Goal: Task Accomplishment & Management: Use online tool/utility

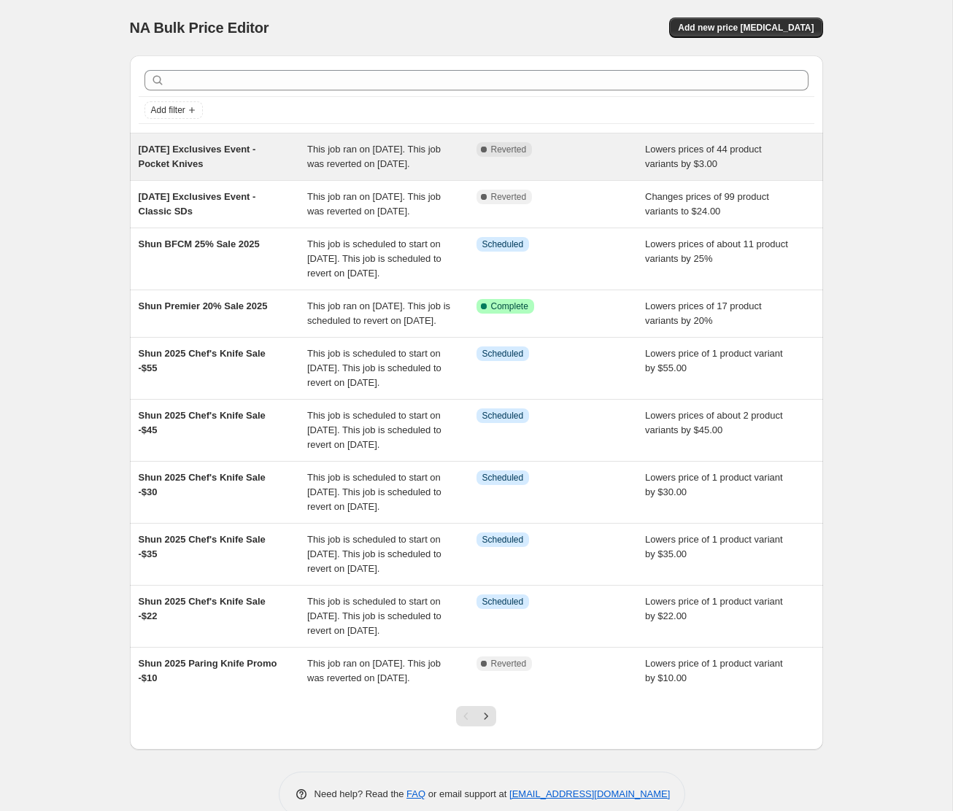
click at [208, 165] on span "[DATE] Exclusives Event - Pocket Knives" at bounding box center [197, 157] width 117 height 26
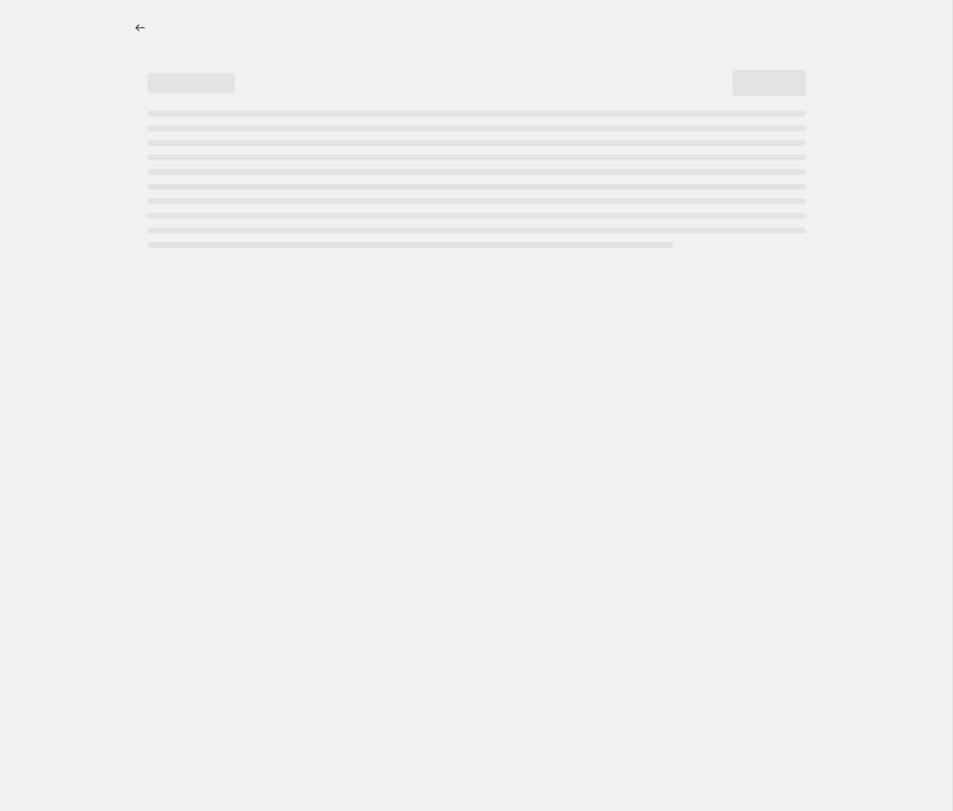
select select "by"
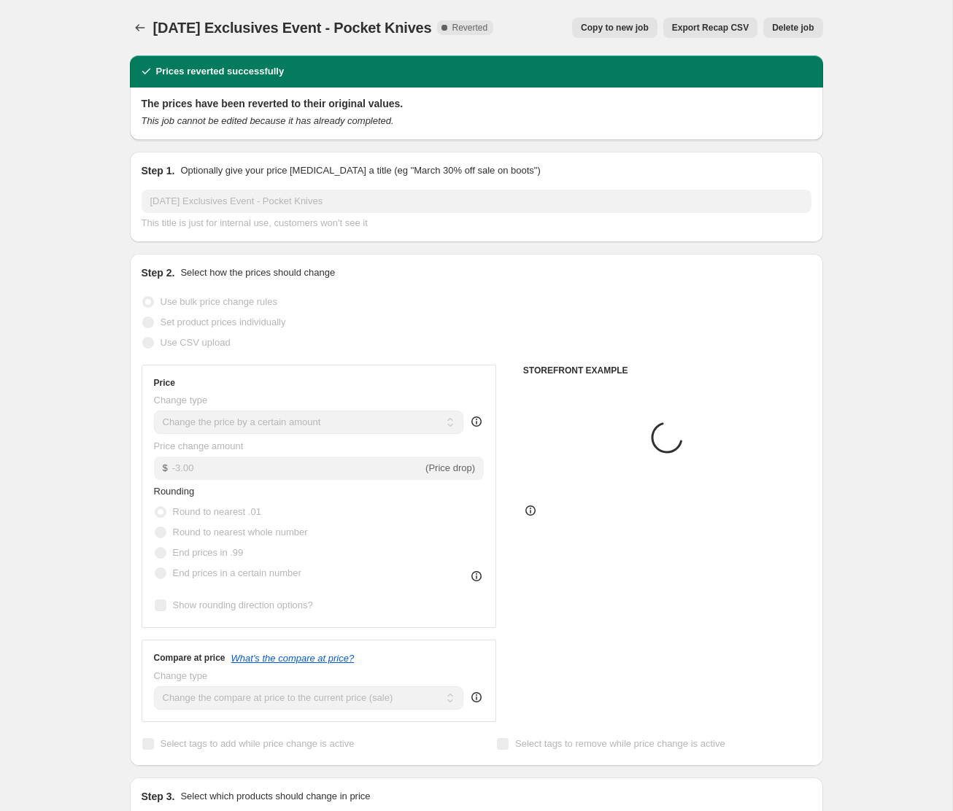
select select "tag"
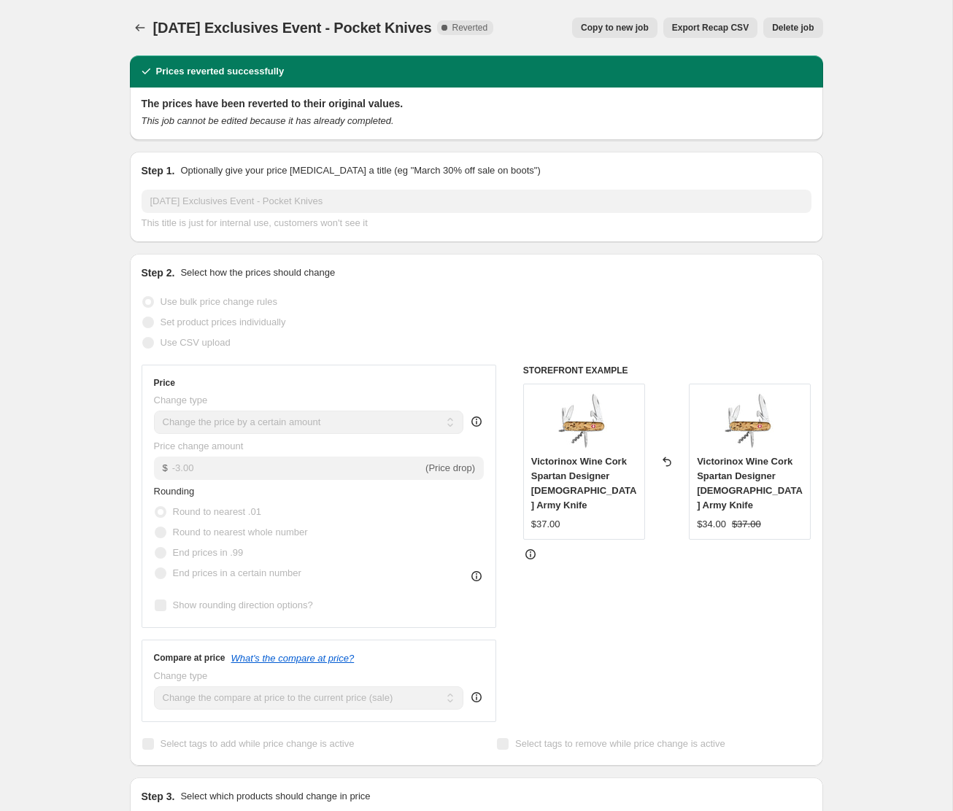
click at [620, 33] on span "Copy to new job" at bounding box center [615, 28] width 68 height 12
select select "by"
select select "tag"
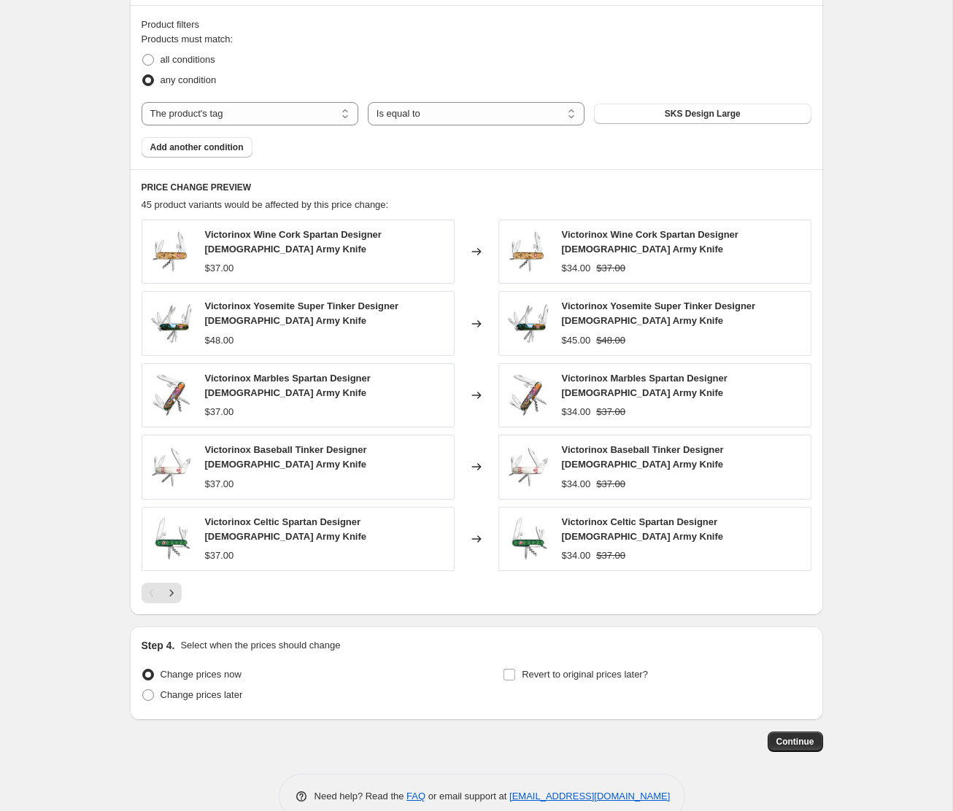
scroll to position [835, 0]
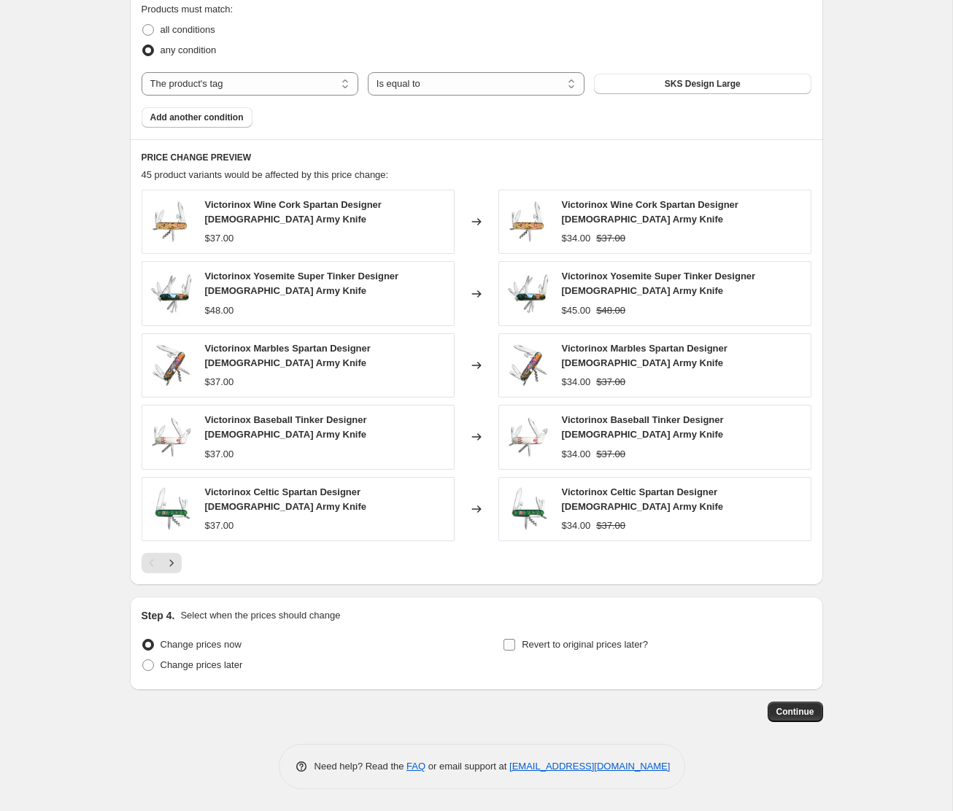
click at [510, 647] on input "Revert to original prices later?" at bounding box center [510, 645] width 12 height 12
checkbox input "true"
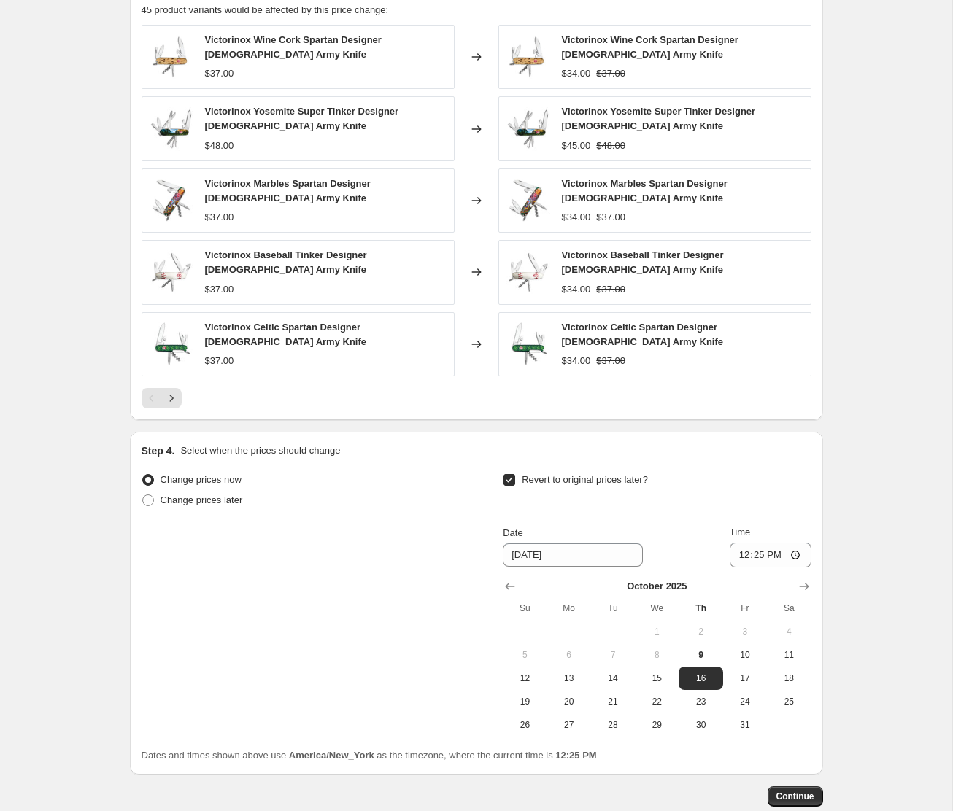
scroll to position [1031, 0]
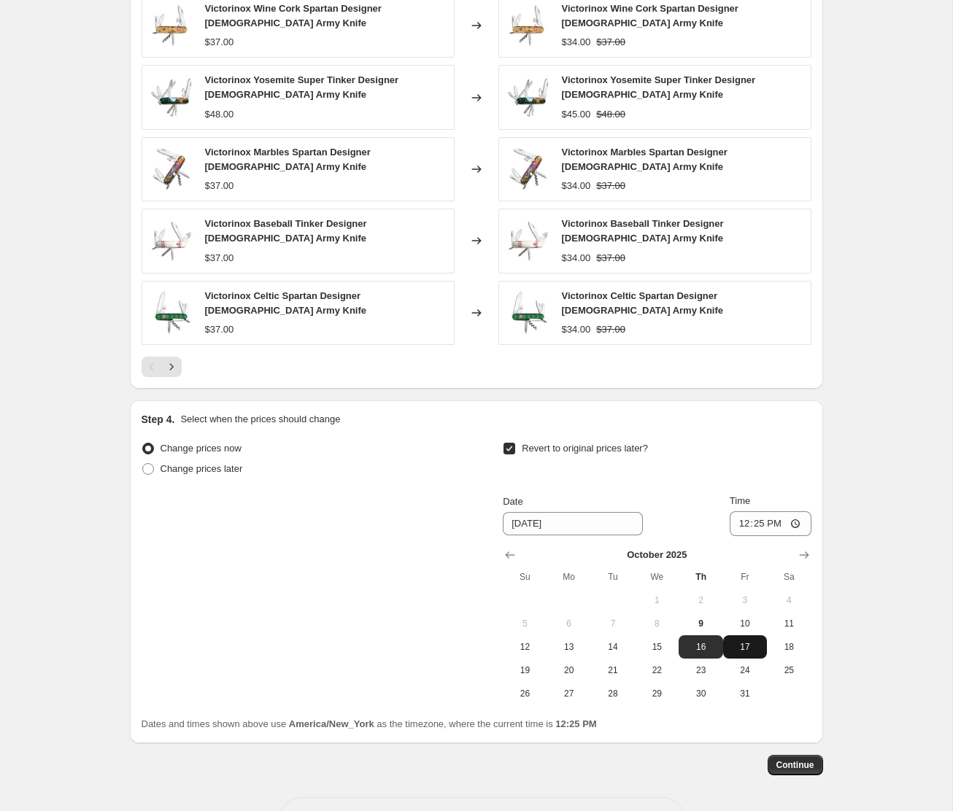
click at [742, 648] on span "17" at bounding box center [745, 647] width 32 height 12
type input "[DATE]"
click at [740, 526] on input "12:25" at bounding box center [771, 524] width 82 height 25
click at [776, 526] on input "15:00" at bounding box center [771, 524] width 82 height 25
type input "03:00"
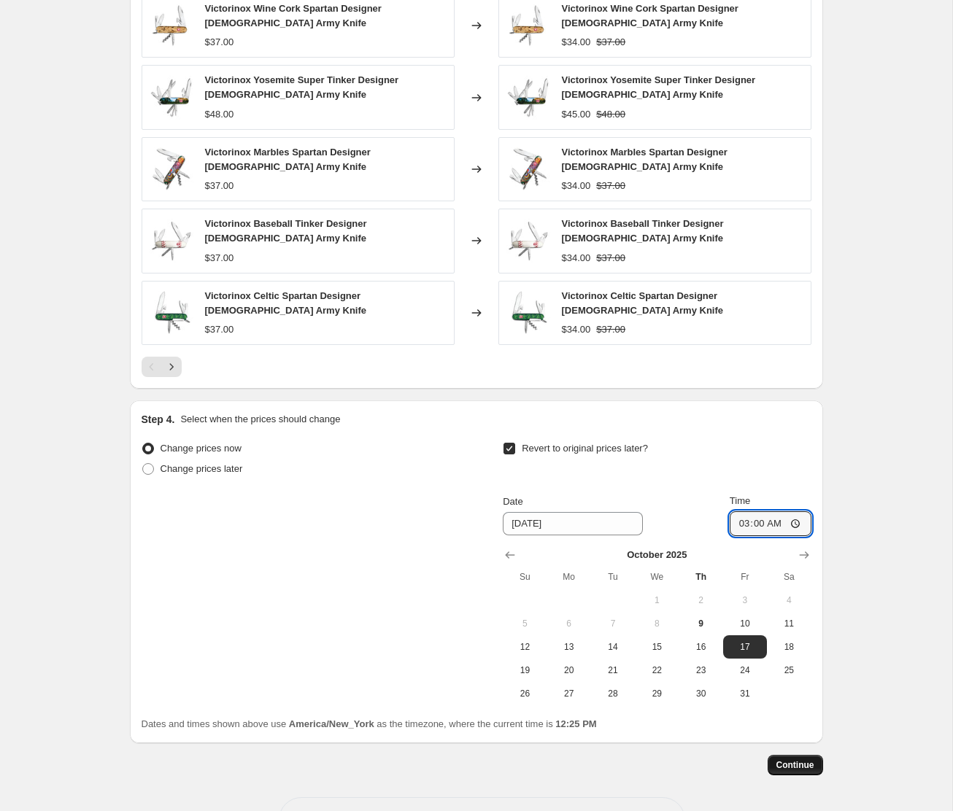
click at [790, 768] on span "Continue" at bounding box center [795, 766] width 38 height 12
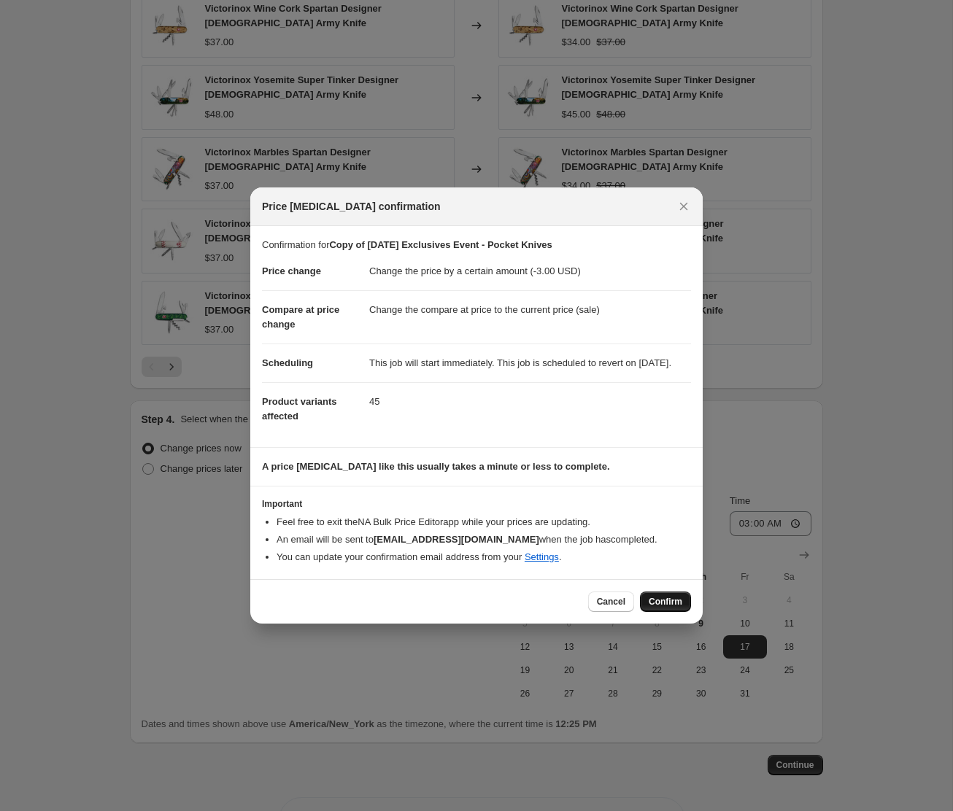
click at [657, 608] on span "Confirm" at bounding box center [666, 602] width 34 height 12
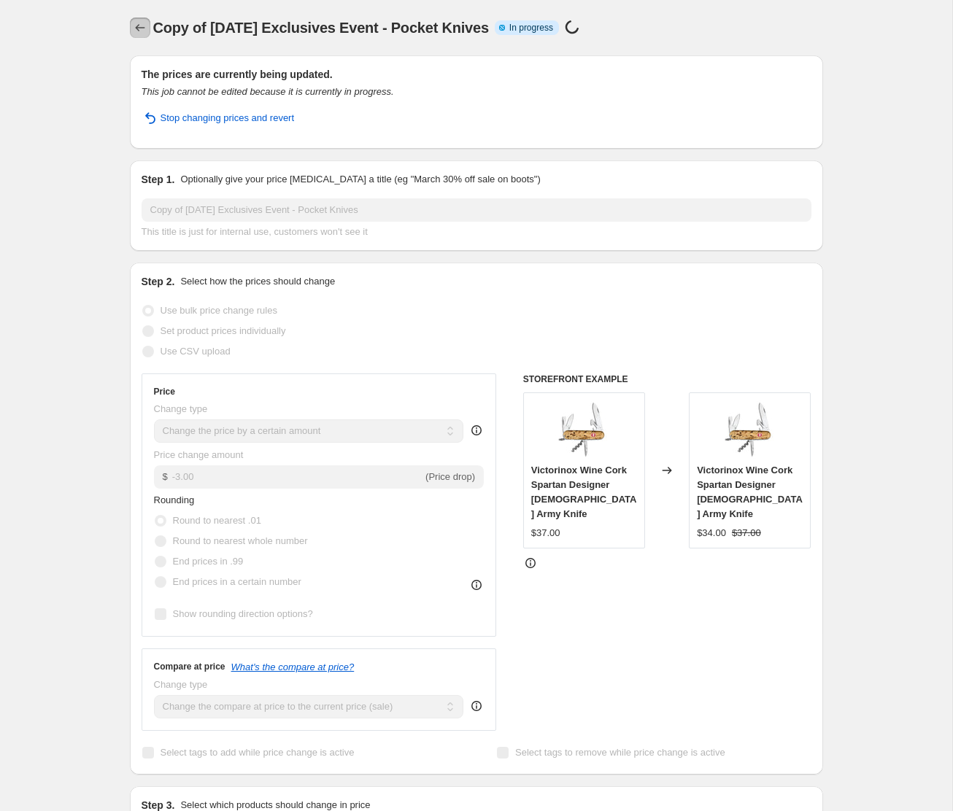
click at [139, 27] on icon "Price change jobs" at bounding box center [140, 27] width 15 height 15
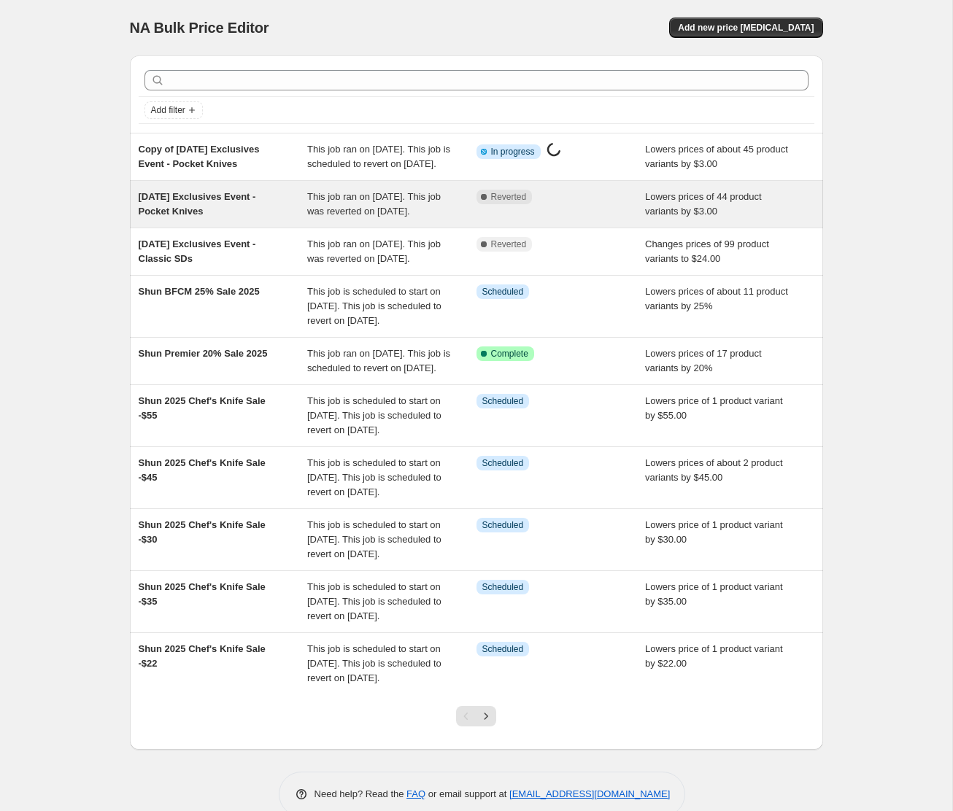
click at [178, 213] on span "[DATE] Exclusives Event - Pocket Knives" at bounding box center [197, 204] width 117 height 26
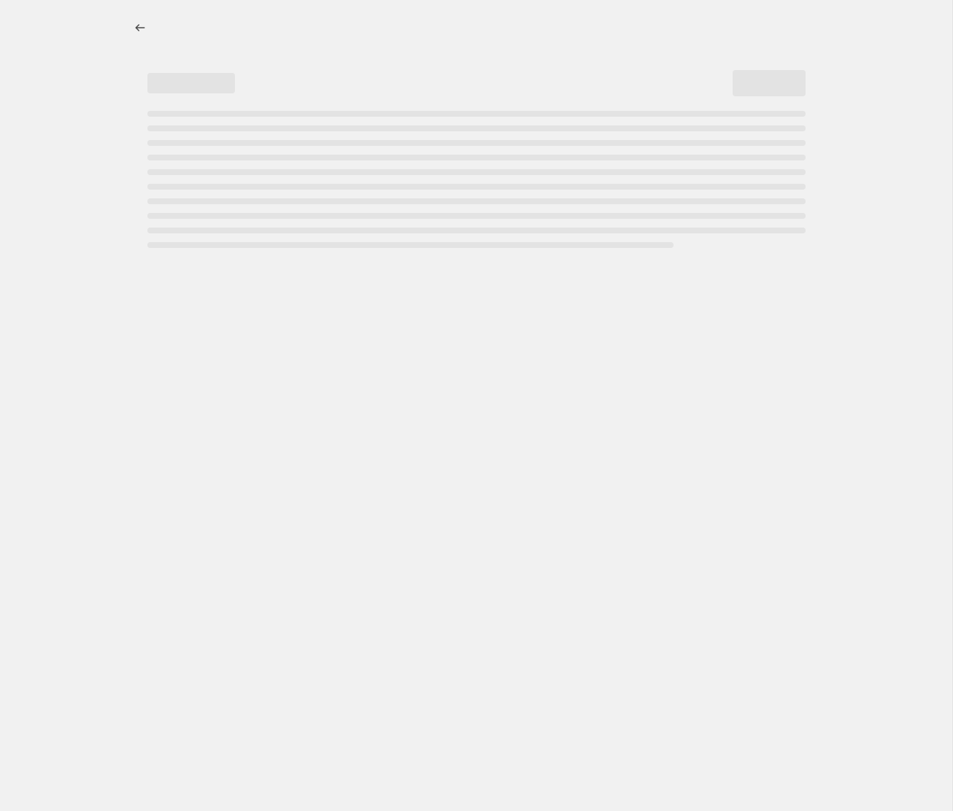
select select "by"
select select "tag"
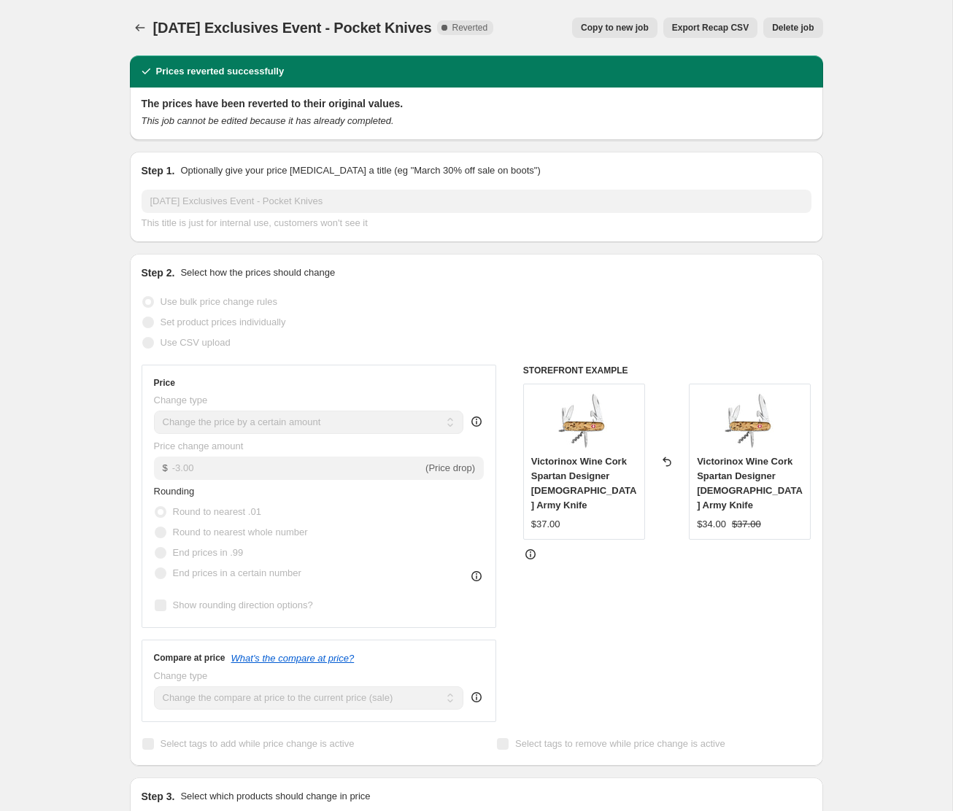
click at [611, 30] on span "Copy to new job" at bounding box center [615, 28] width 68 height 12
select select "by"
select select "tag"
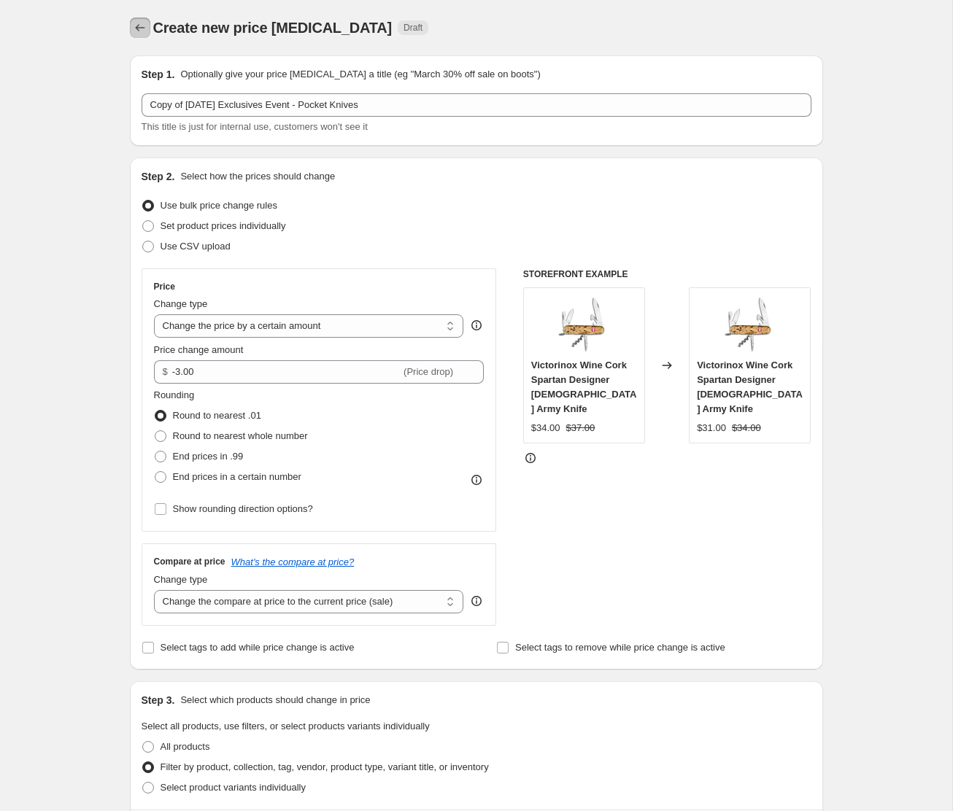
click at [139, 28] on icon "Price change jobs" at bounding box center [140, 27] width 15 height 15
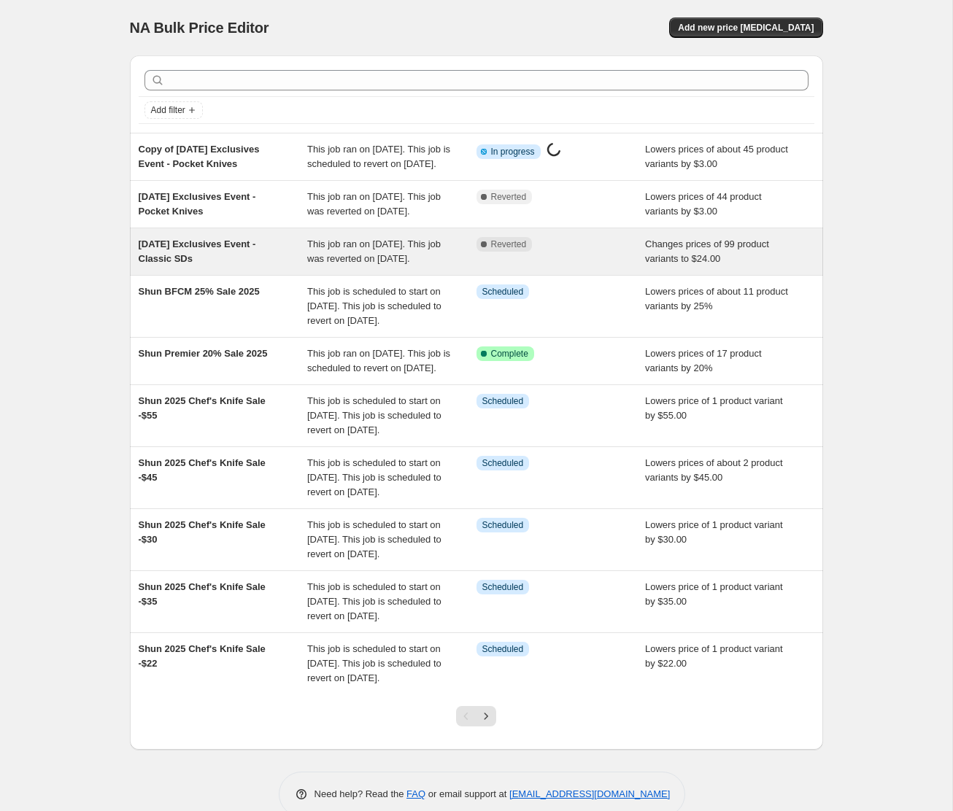
click at [244, 264] on span "[DATE] Exclusives Event - Classic SDs" at bounding box center [197, 252] width 117 height 26
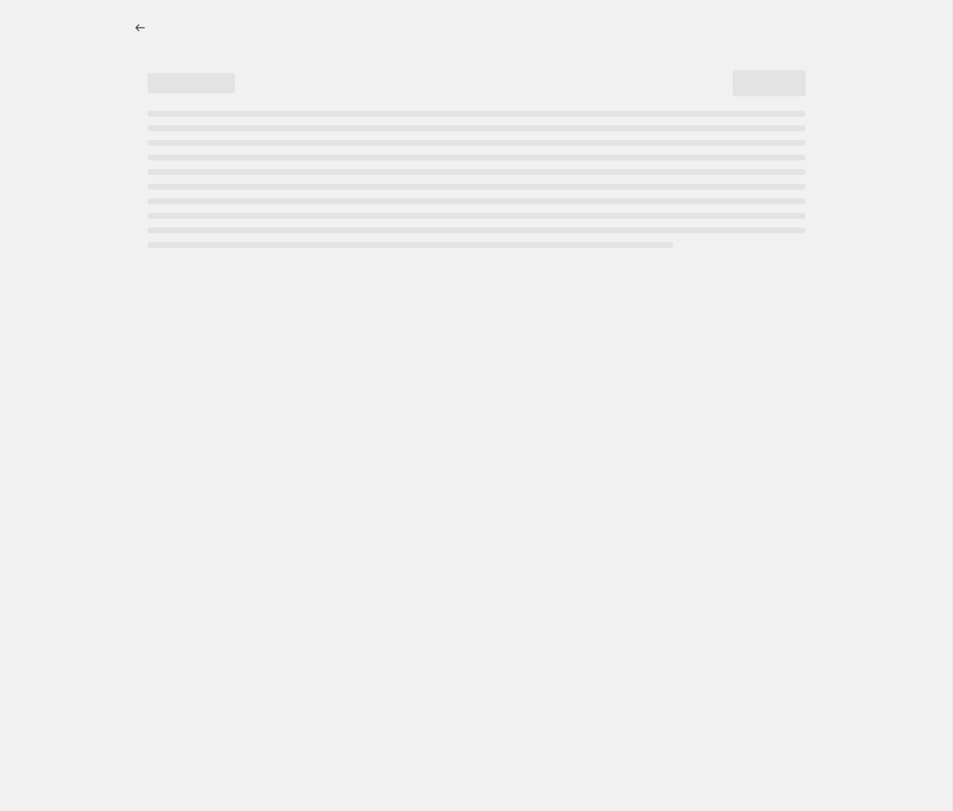
select select "tag"
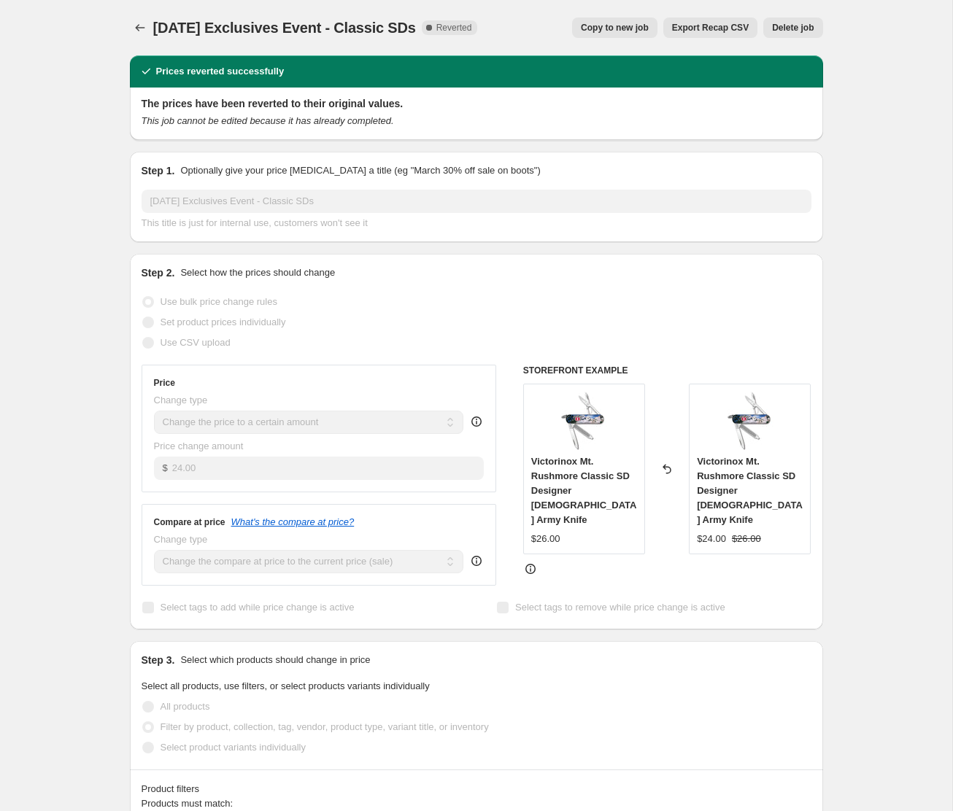
click at [602, 31] on span "Copy to new job" at bounding box center [615, 28] width 68 height 12
select select "tag"
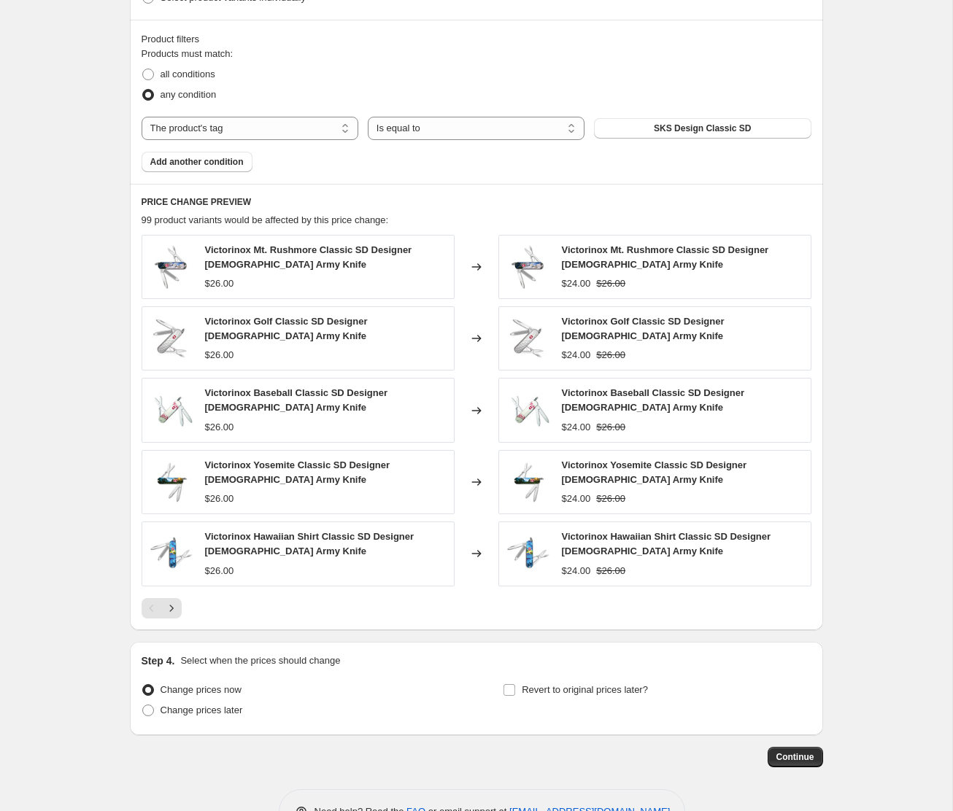
scroll to position [698, 0]
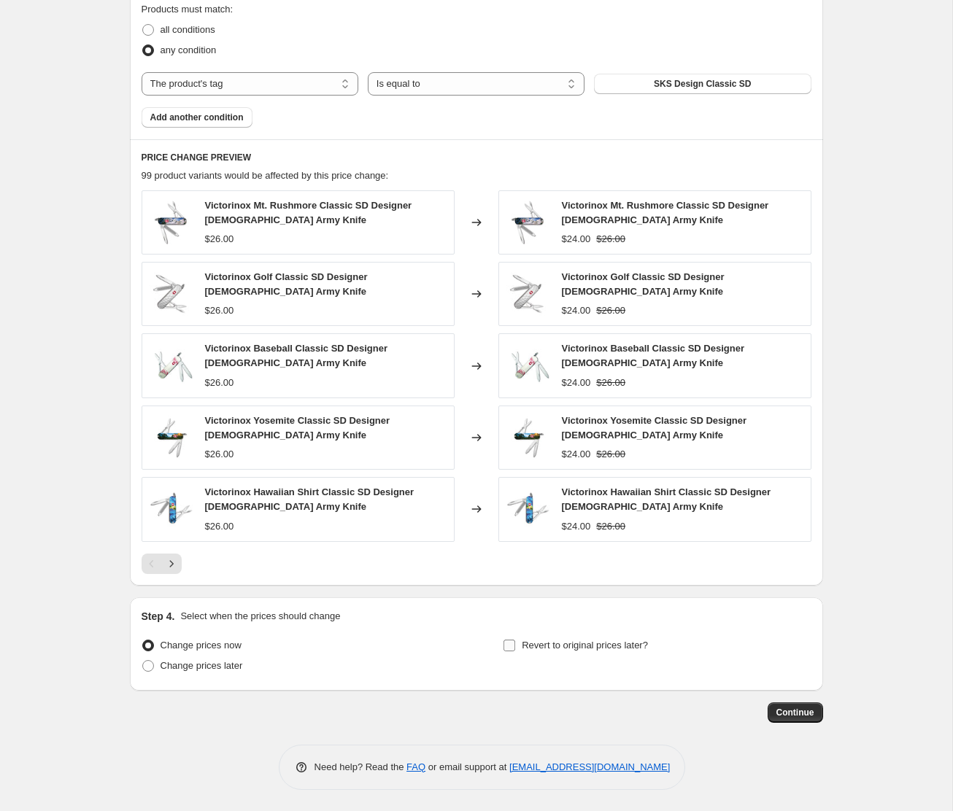
select select "tag"
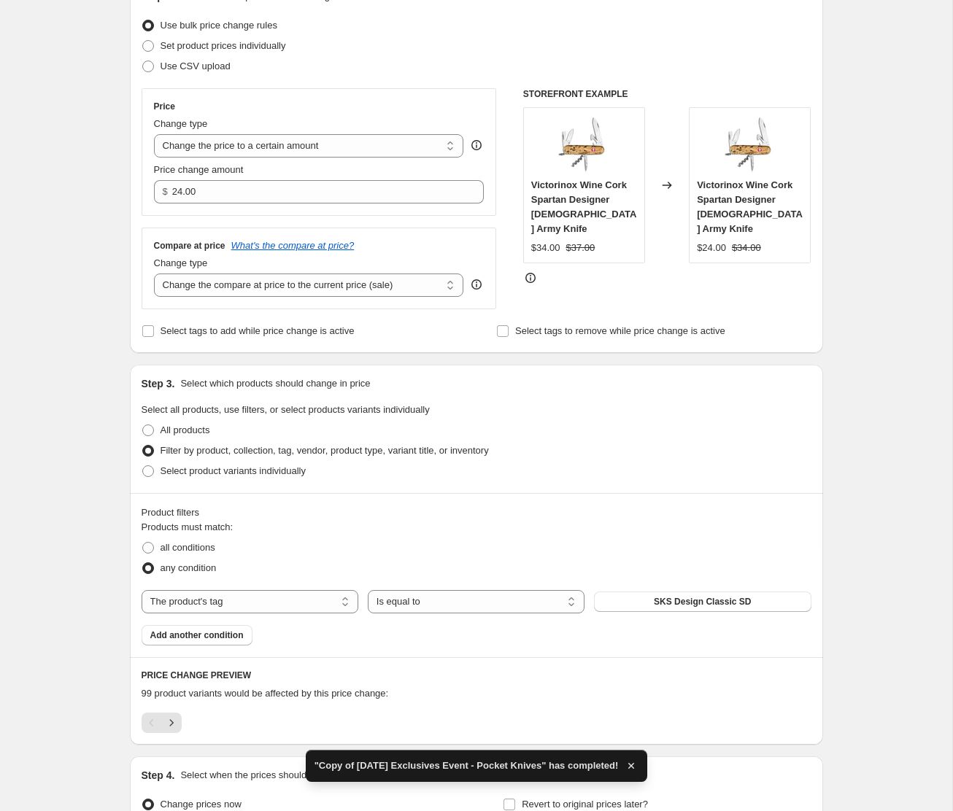
scroll to position [339, 0]
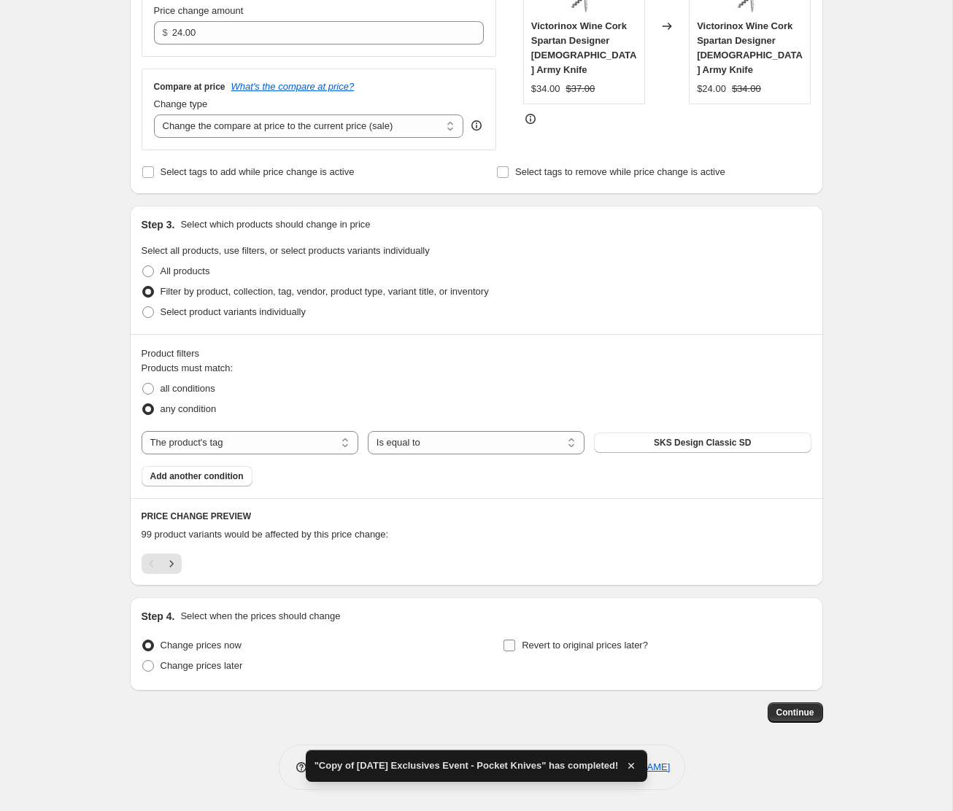
click at [516, 646] on label "Revert to original prices later?" at bounding box center [575, 646] width 145 height 20
click at [515, 646] on input "Revert to original prices later?" at bounding box center [510, 646] width 12 height 12
checkbox input "true"
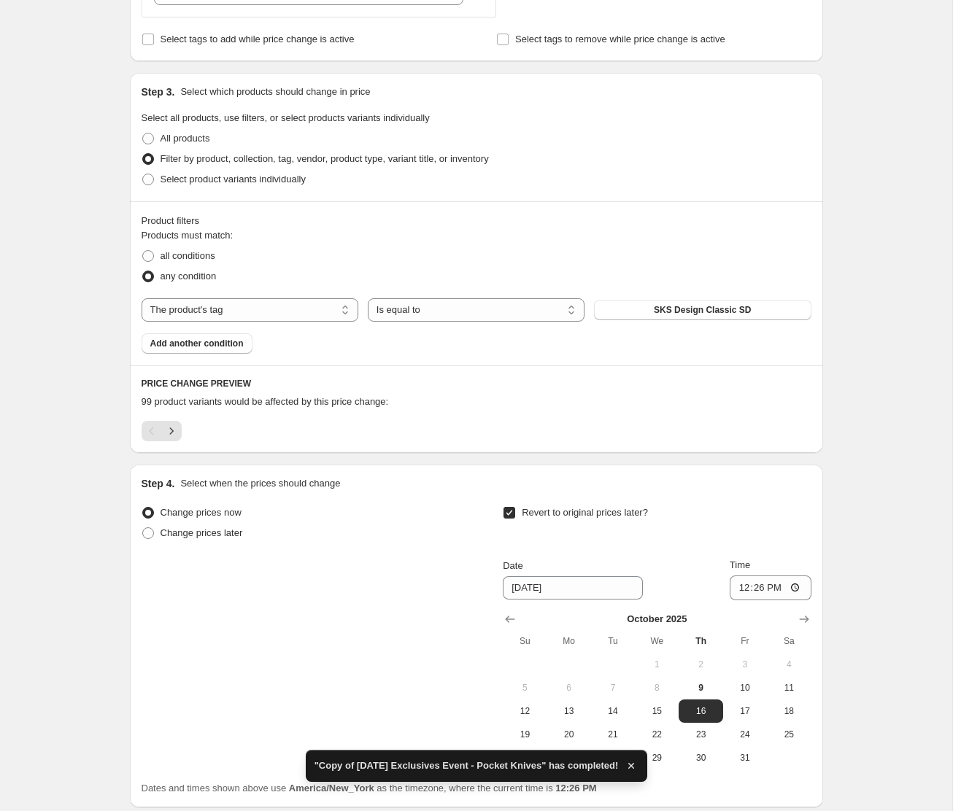
scroll to position [576, 0]
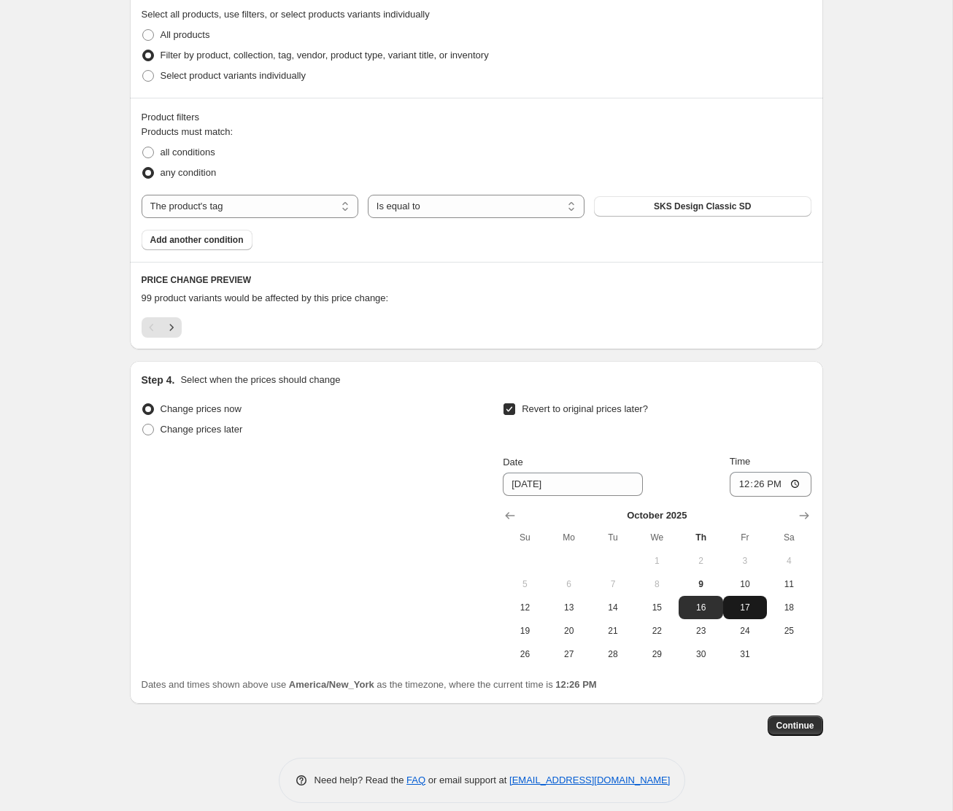
click at [736, 607] on span "17" at bounding box center [745, 608] width 32 height 12
type input "[DATE]"
click at [737, 490] on input "12:26" at bounding box center [771, 484] width 82 height 25
type input "03:00"
click at [798, 725] on span "Continue" at bounding box center [795, 726] width 38 height 12
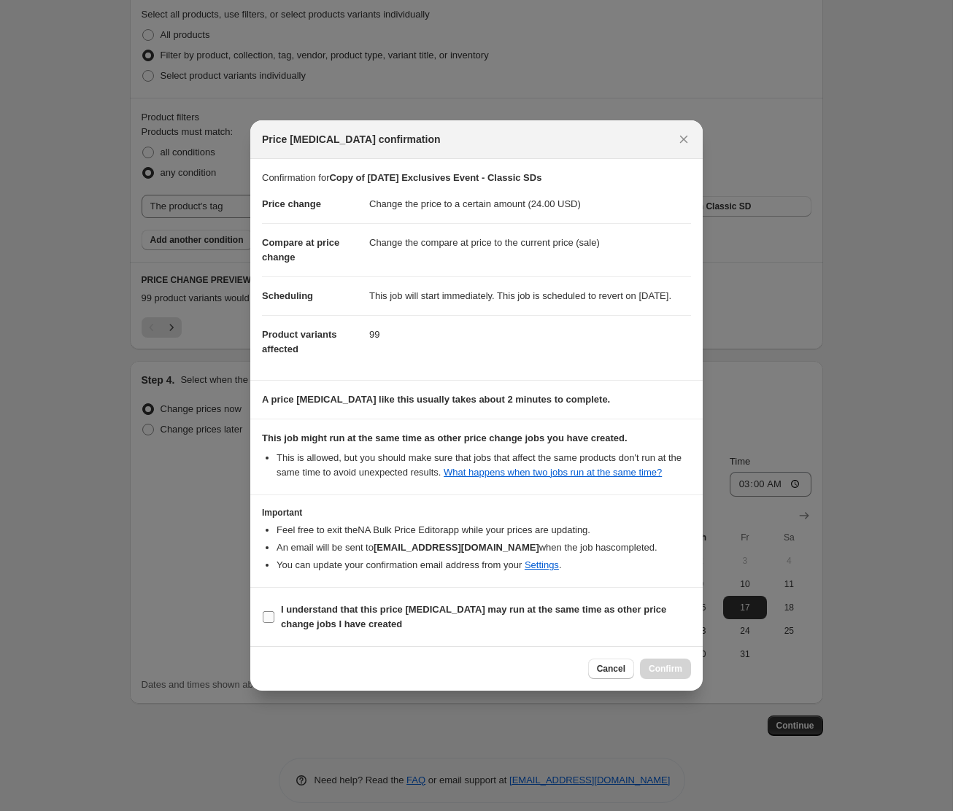
click at [297, 631] on span "I understand that this price [MEDICAL_DATA] may run at the same time as other p…" at bounding box center [486, 617] width 410 height 29
click at [274, 623] on input "I understand that this price [MEDICAL_DATA] may run at the same time as other p…" at bounding box center [269, 618] width 12 height 12
checkbox input "true"
click at [658, 675] on span "Confirm" at bounding box center [666, 669] width 34 height 12
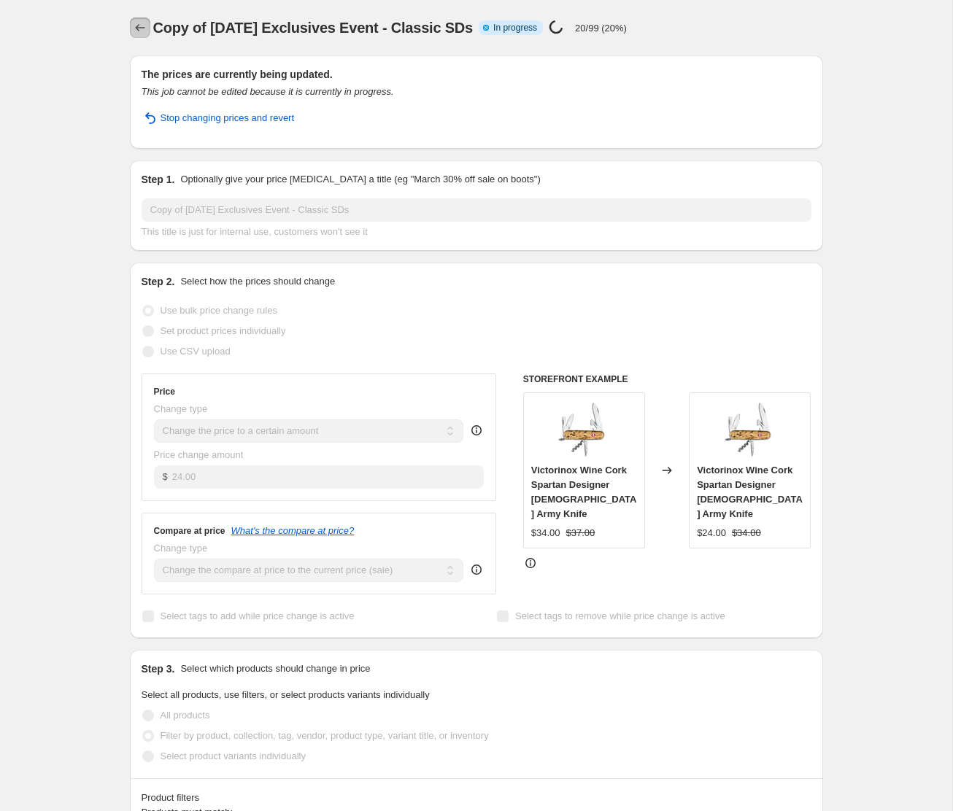
click at [142, 29] on icon "Price change jobs" at bounding box center [140, 27] width 15 height 15
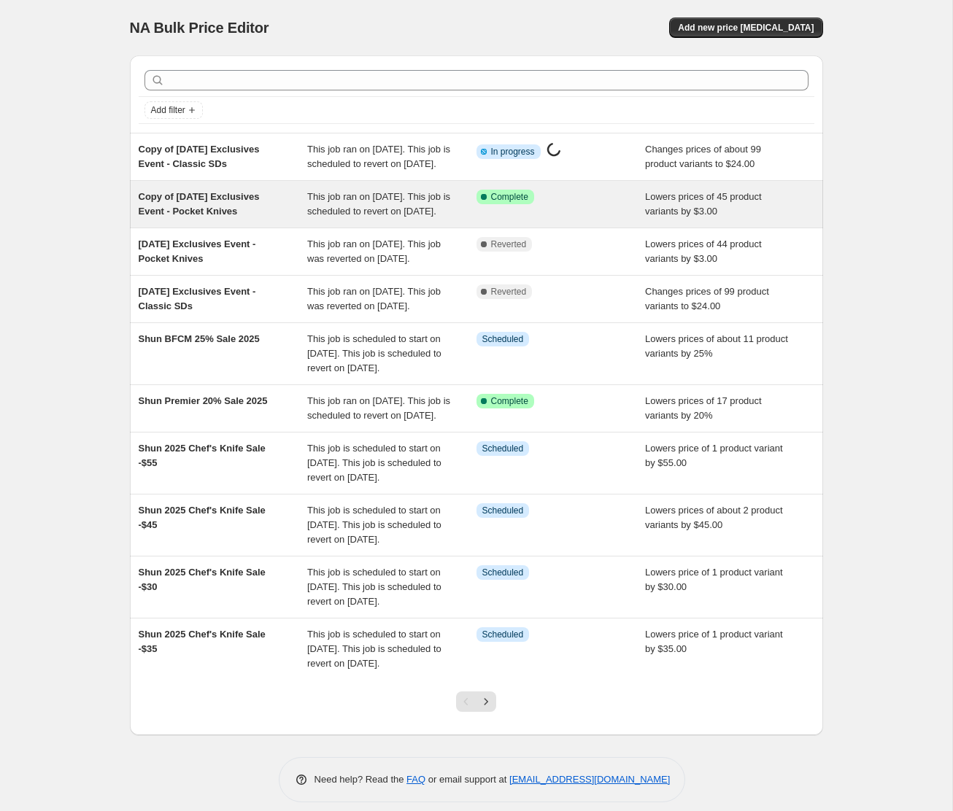
click at [183, 217] on span "Copy of [DATE] Exclusives Event - Pocket Knives" at bounding box center [199, 204] width 121 height 26
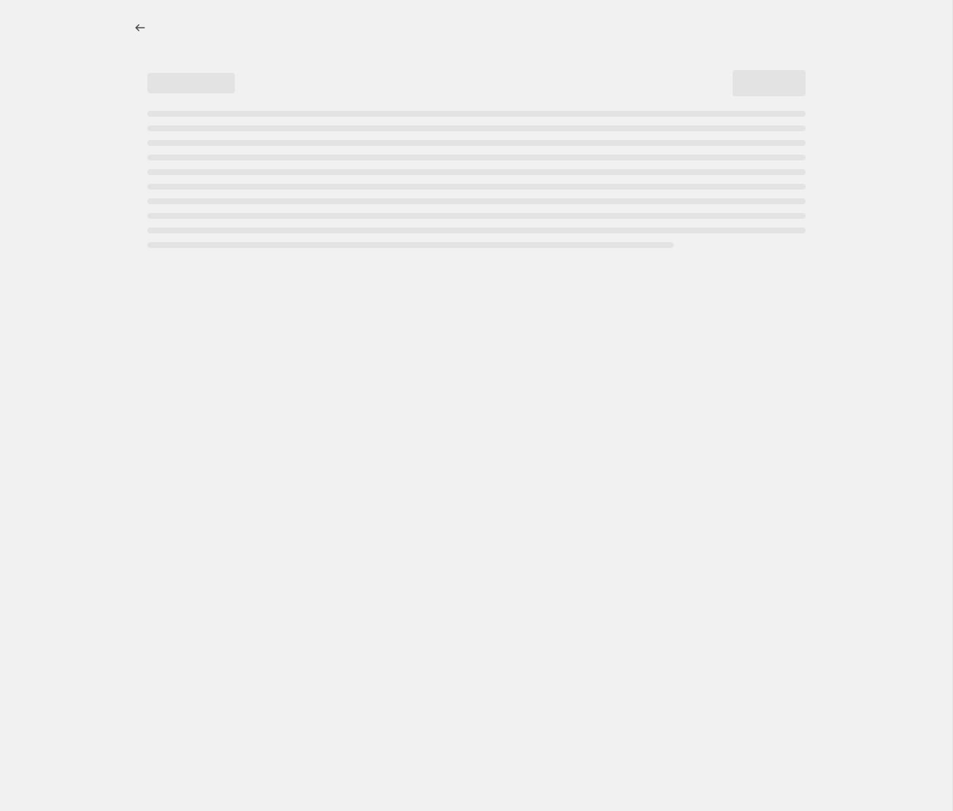
select select "by"
select select "tag"
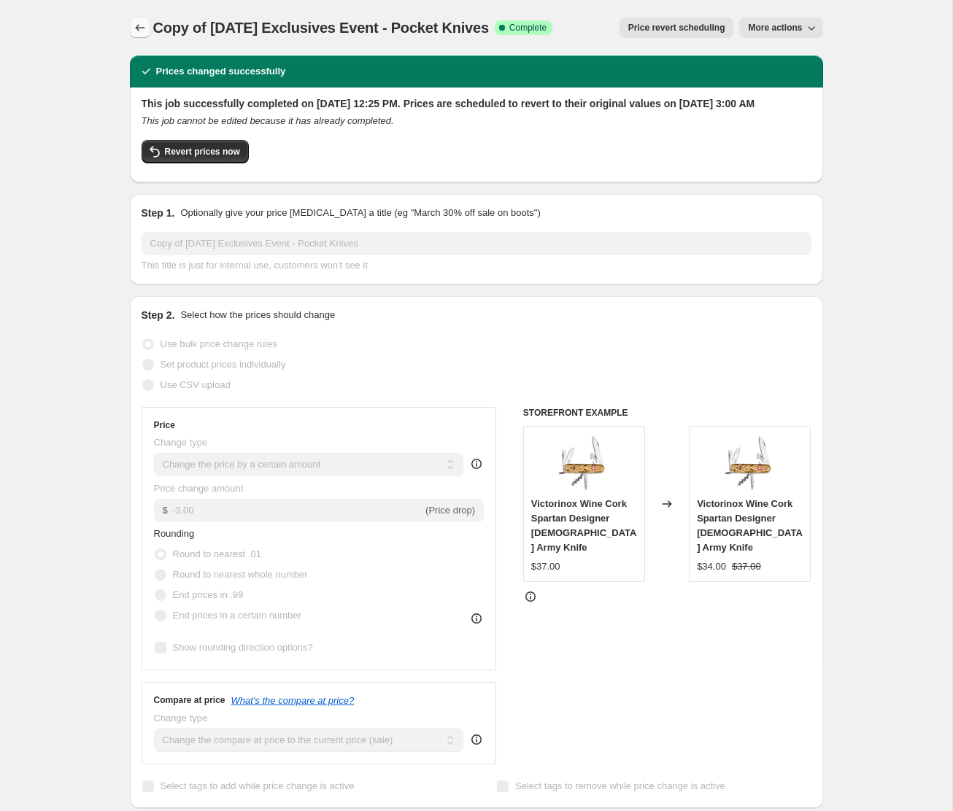
click at [133, 32] on icon "Price change jobs" at bounding box center [140, 27] width 15 height 15
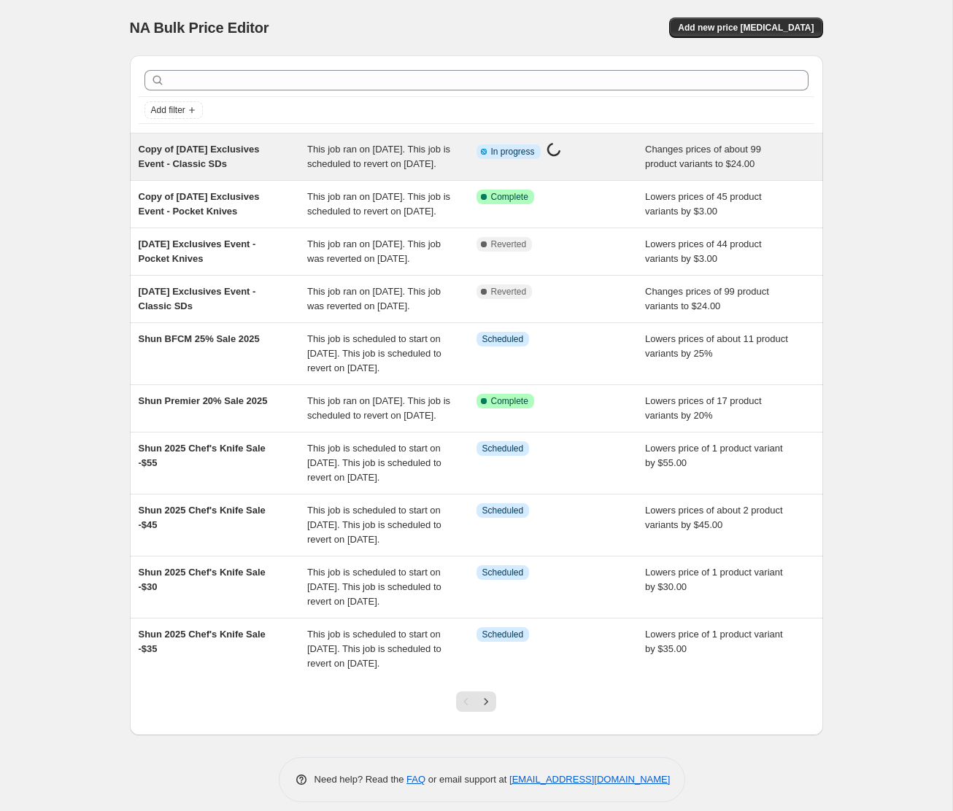
click at [185, 161] on span "Copy of [DATE] Exclusives Event - Classic SDs" at bounding box center [199, 157] width 121 height 26
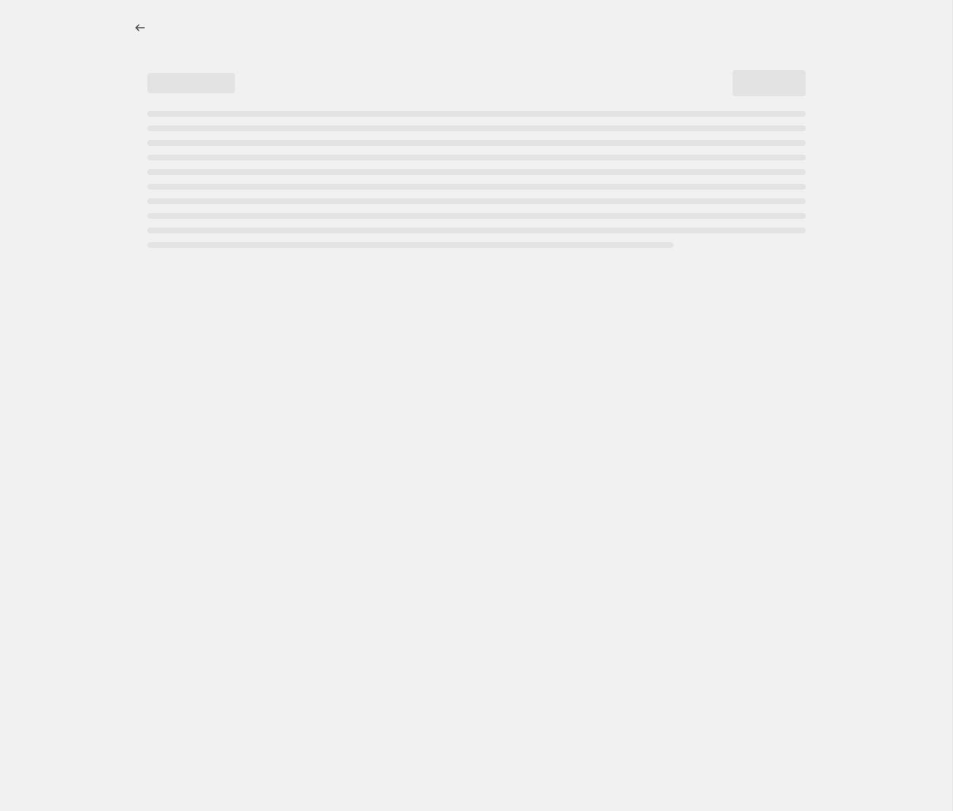
select select "tag"
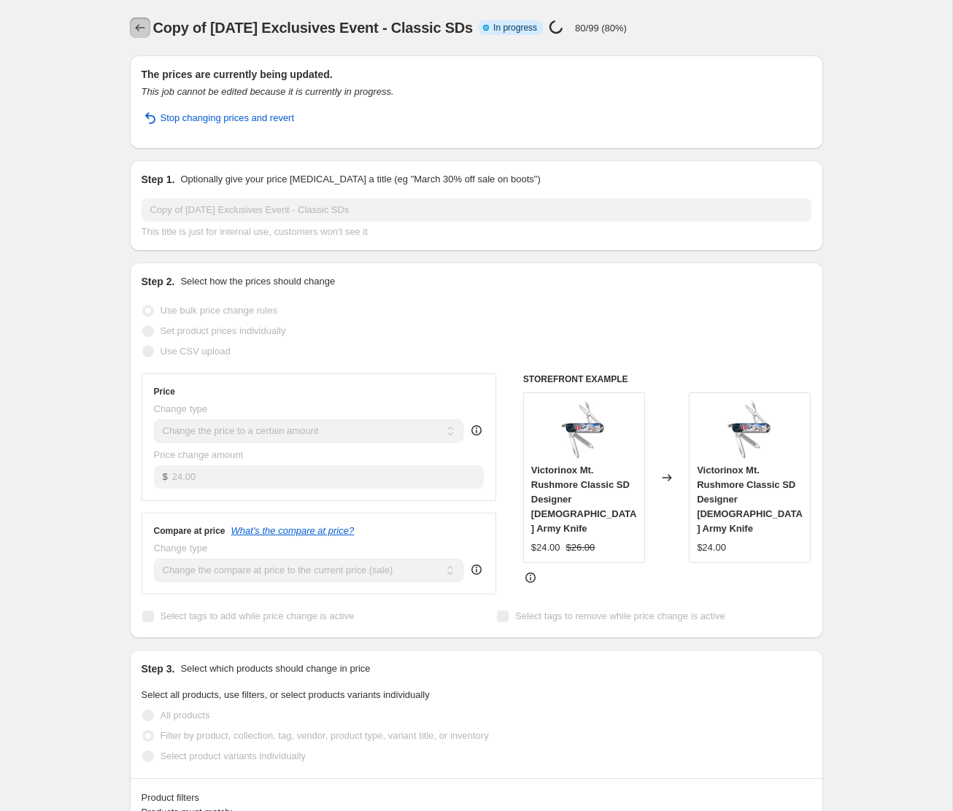
click at [135, 29] on icon "Price change jobs" at bounding box center [140, 27] width 15 height 15
